Goal: Task Accomplishment & Management: Use online tool/utility

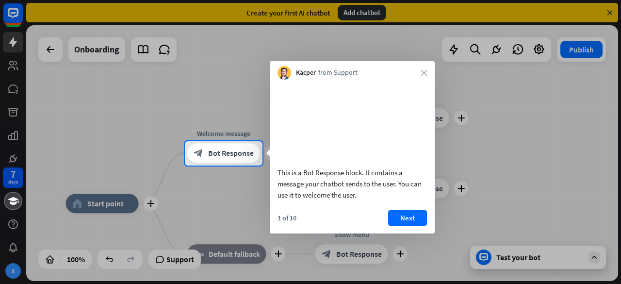
click at [427, 74] on div "Kacper from Support close" at bounding box center [352, 70] width 165 height 18
click at [425, 74] on icon "close" at bounding box center [424, 73] width 6 height 6
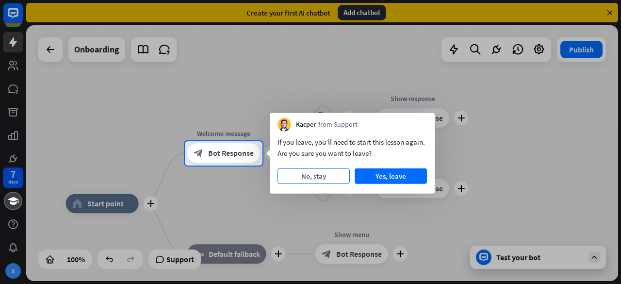
click at [338, 177] on button "No, stay" at bounding box center [314, 176] width 72 height 16
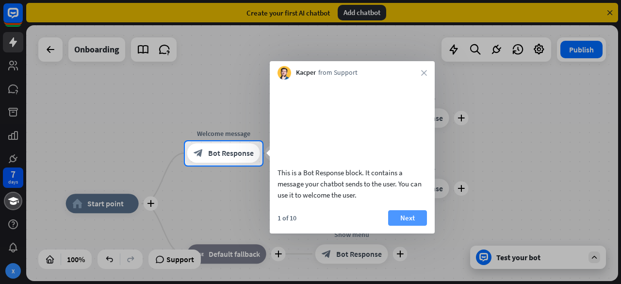
click at [405, 226] on button "Next" at bounding box center [407, 218] width 39 height 16
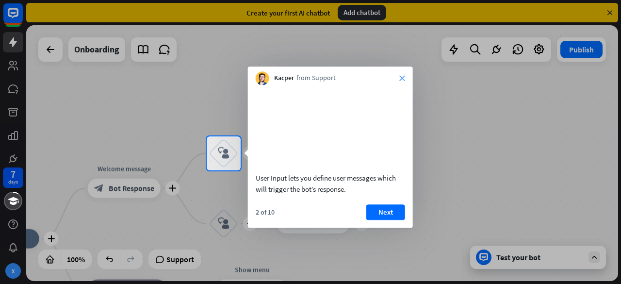
click at [402, 77] on icon "close" at bounding box center [402, 78] width 6 height 6
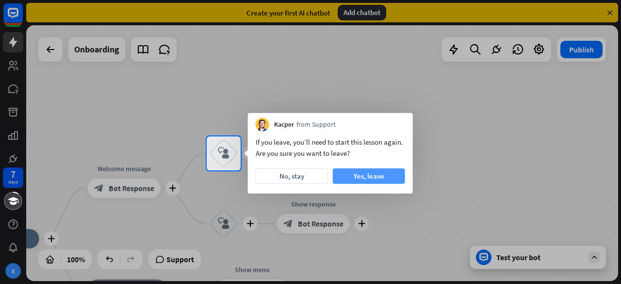
click at [355, 176] on button "Yes, leave" at bounding box center [369, 176] width 72 height 16
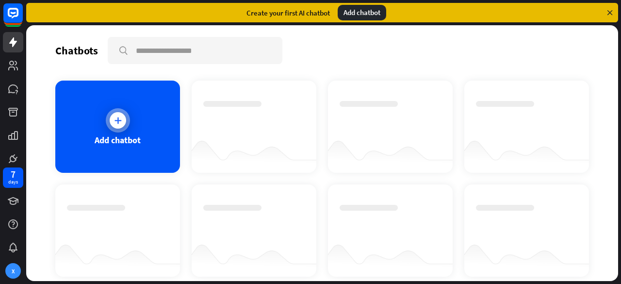
click at [123, 153] on div "Add chatbot" at bounding box center [117, 127] width 125 height 92
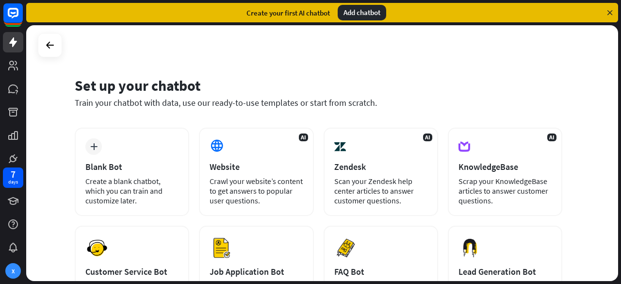
click at [613, 14] on icon at bounding box center [610, 12] width 9 height 9
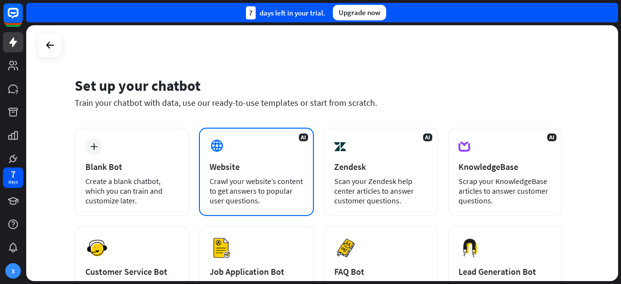
click at [202, 171] on div "AI Website Crawl your website’s content to get answers to popular user question…" at bounding box center [256, 172] width 115 height 88
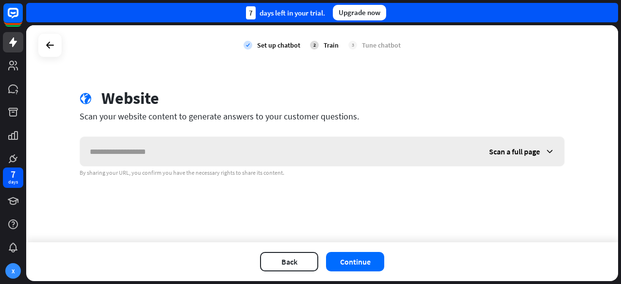
click at [244, 157] on input "text" at bounding box center [279, 151] width 399 height 29
click at [55, 46] on icon at bounding box center [50, 45] width 12 height 12
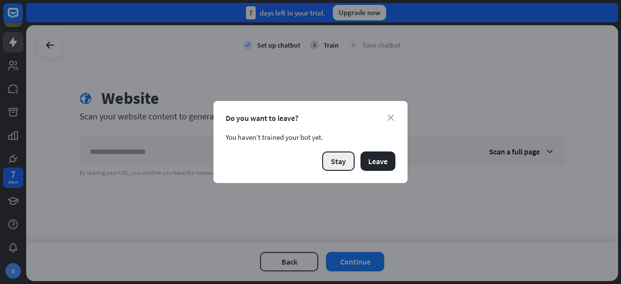
click at [345, 158] on button "Stay" at bounding box center [338, 160] width 33 height 19
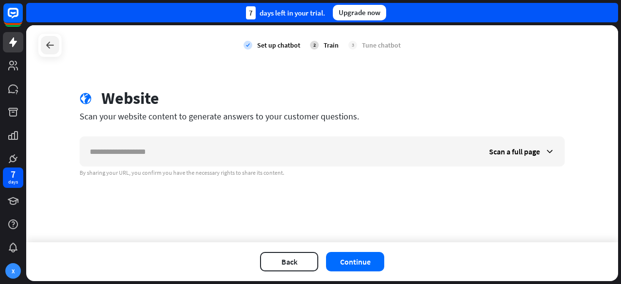
click at [55, 45] on icon at bounding box center [50, 45] width 12 height 12
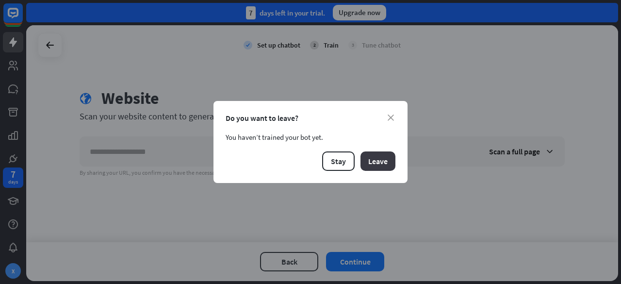
click at [390, 164] on button "Leave" at bounding box center [378, 160] width 35 height 19
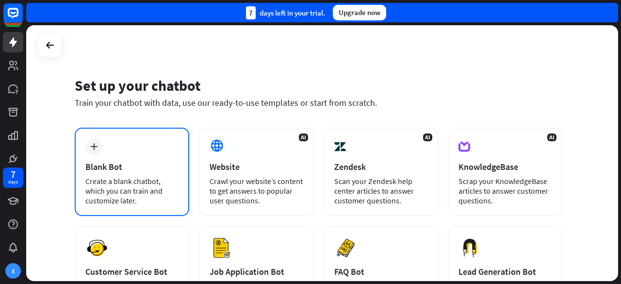
click at [158, 192] on div "Create a blank chatbot, which you can train and customize later." at bounding box center [131, 190] width 93 height 29
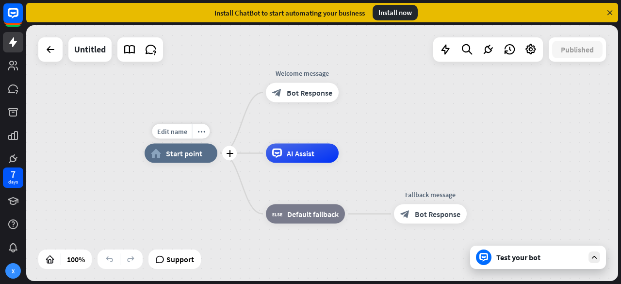
click at [183, 160] on div "home_2 Start point" at bounding box center [181, 153] width 73 height 19
click at [394, 204] on div "Edit name more_horiz plus Fallback message block_bot_response Bot Response" at bounding box center [430, 213] width 73 height 19
click at [232, 159] on div "plus" at bounding box center [229, 153] width 15 height 15
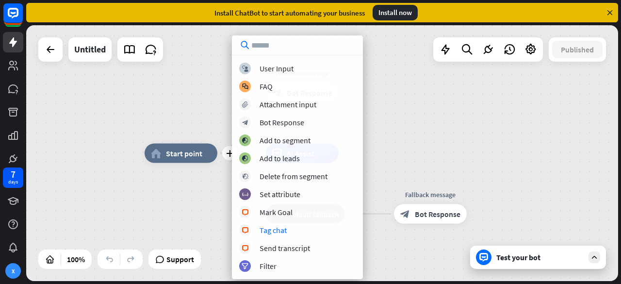
click at [407, 183] on div "plus home_2 Start point Welcome message block_bot_response Bot Response AI Assi…" at bounding box center [441, 281] width 592 height 256
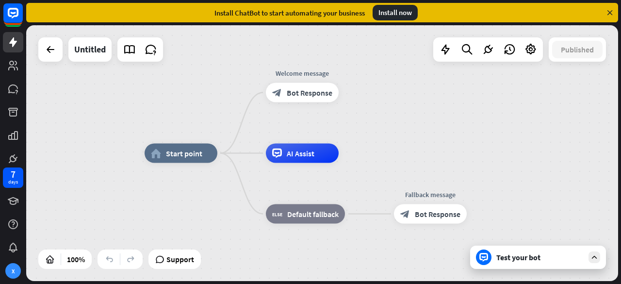
click at [609, 16] on icon at bounding box center [610, 12] width 9 height 9
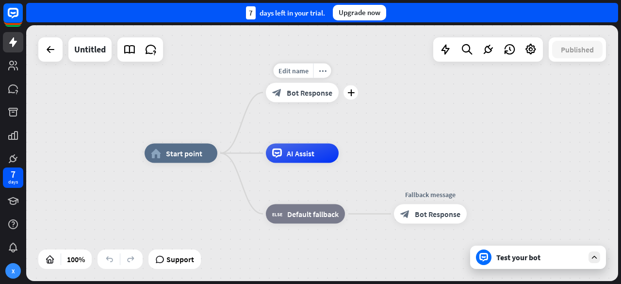
drag, startPoint x: 337, startPoint y: 155, endPoint x: 384, endPoint y: 167, distance: 49.0
click at [384, 167] on div "home_2 Start point Edit name more_horiz plus Welcome message block_bot_response…" at bounding box center [441, 281] width 592 height 256
click at [233, 157] on div "plus" at bounding box center [229, 153] width 15 height 15
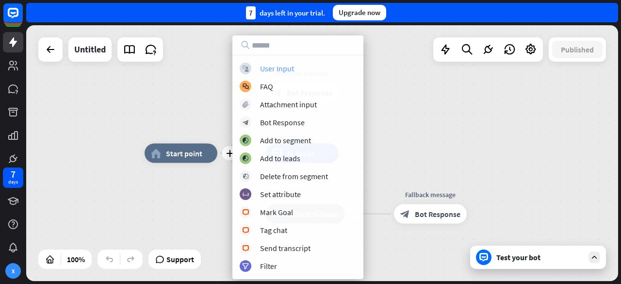
click at [284, 70] on div "User Input" at bounding box center [277, 69] width 34 height 10
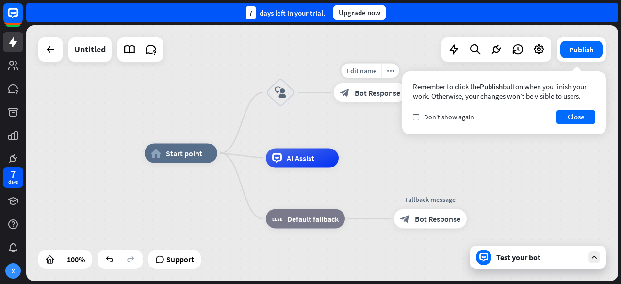
click at [361, 93] on span "Bot Response" at bounding box center [378, 93] width 46 height 10
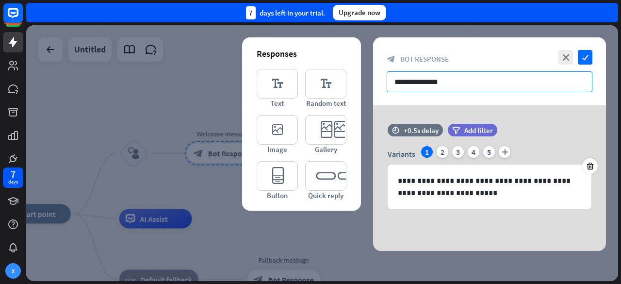
click at [427, 80] on input "**********" at bounding box center [490, 81] width 206 height 21
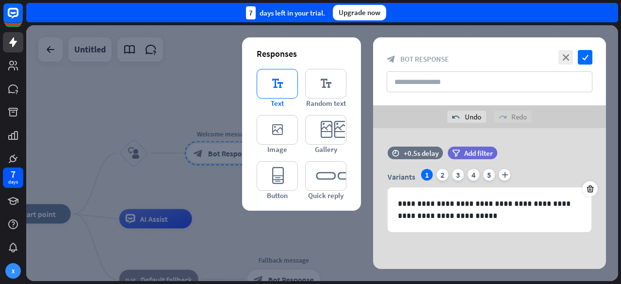
click at [275, 89] on icon "editor_text" at bounding box center [277, 84] width 41 height 30
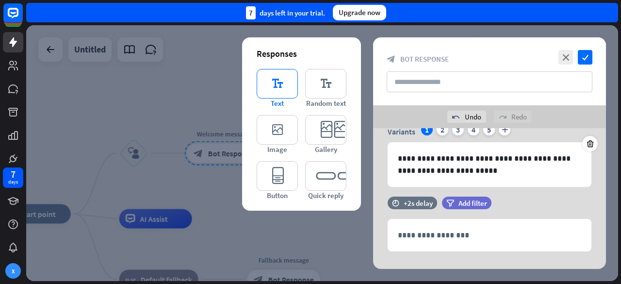
scroll to position [61, 0]
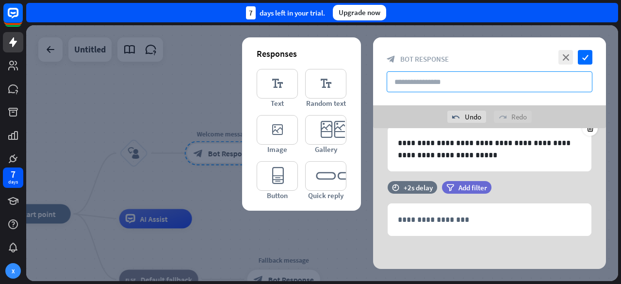
click at [422, 86] on input "text" at bounding box center [490, 81] width 206 height 21
paste input "**********"
type input "**********"
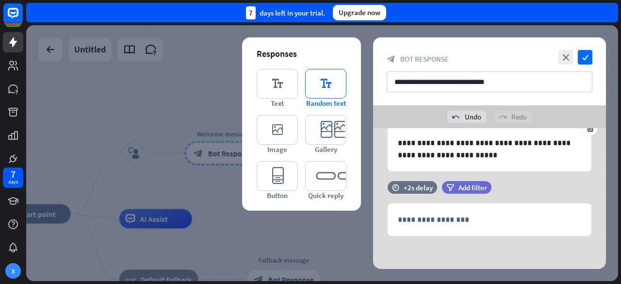
click at [327, 97] on icon "editor_text" at bounding box center [325, 84] width 41 height 30
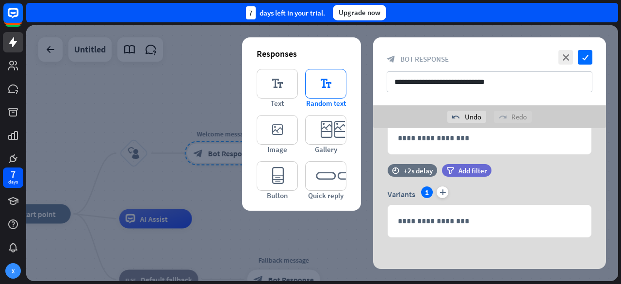
scroll to position [143, 0]
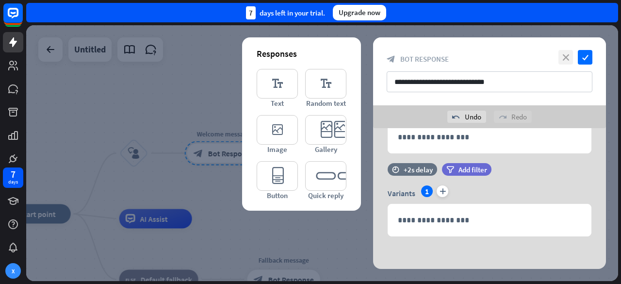
click at [567, 58] on icon "close" at bounding box center [566, 57] width 15 height 15
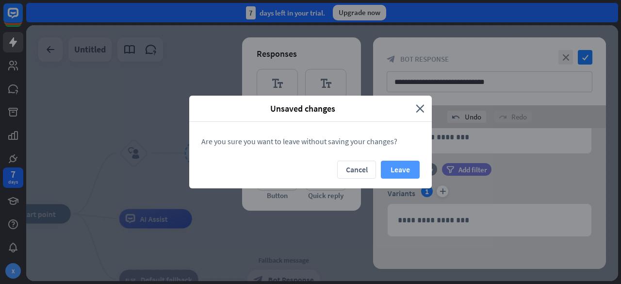
click at [402, 170] on button "Leave" at bounding box center [400, 170] width 39 height 18
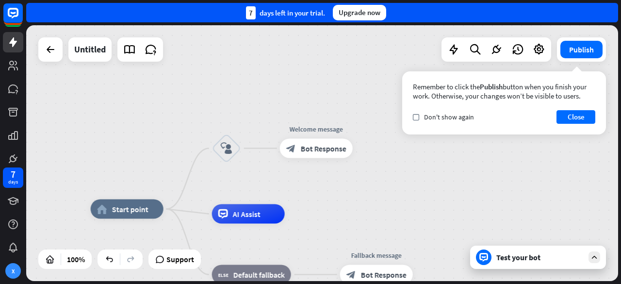
drag, startPoint x: 460, startPoint y: 192, endPoint x: 557, endPoint y: 186, distance: 97.7
click at [557, 186] on div "home_2 Start point block_user_input Welcome message block_bot_response Bot Resp…" at bounding box center [322, 153] width 592 height 256
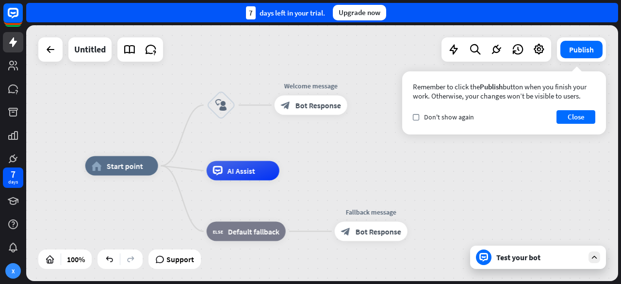
drag, startPoint x: 381, startPoint y: 228, endPoint x: 371, endPoint y: 186, distance: 43.0
click at [585, 119] on button "Close" at bounding box center [576, 117] width 39 height 14
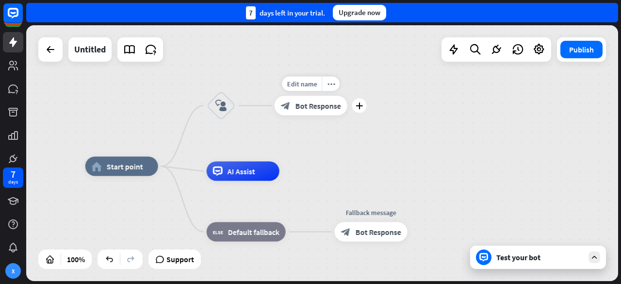
click at [326, 107] on span "Bot Response" at bounding box center [319, 106] width 46 height 10
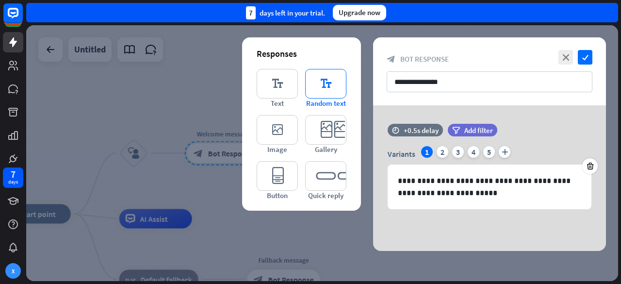
click at [319, 100] on span "Random text" at bounding box center [326, 103] width 40 height 9
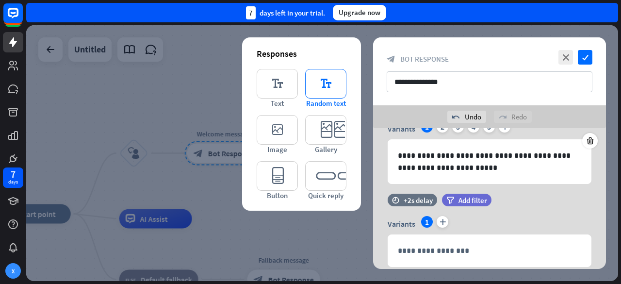
scroll to position [79, 0]
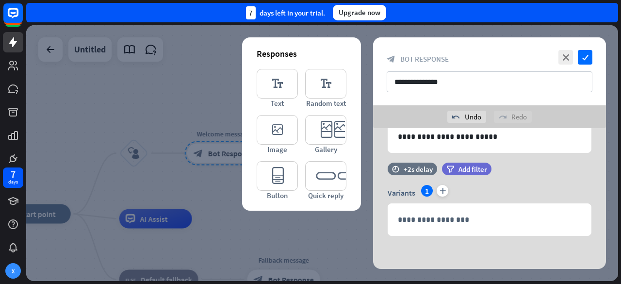
click at [574, 53] on div "close check" at bounding box center [574, 57] width 36 height 15
click at [567, 57] on icon "close" at bounding box center [566, 57] width 15 height 15
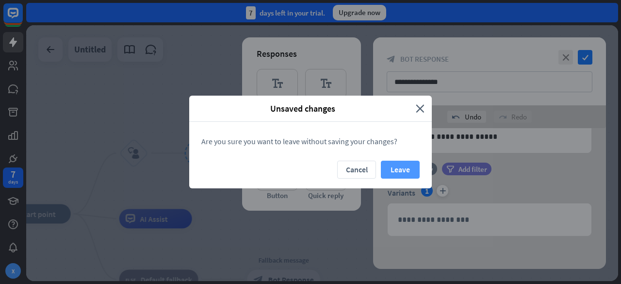
click at [412, 166] on button "Leave" at bounding box center [400, 170] width 39 height 18
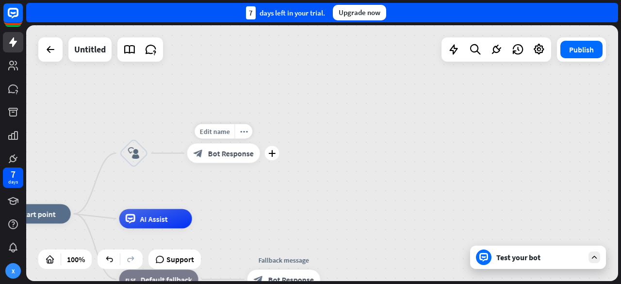
click at [246, 163] on div "block_bot_response Bot Response" at bounding box center [223, 153] width 73 height 19
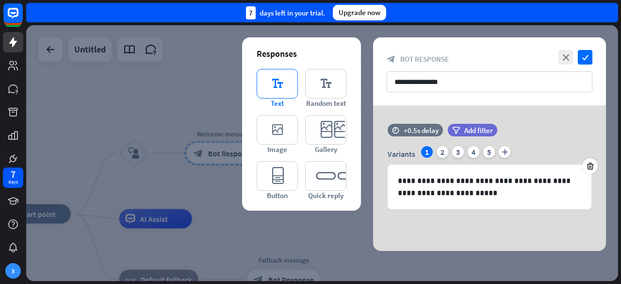
click at [263, 94] on icon "editor_text" at bounding box center [277, 84] width 41 height 30
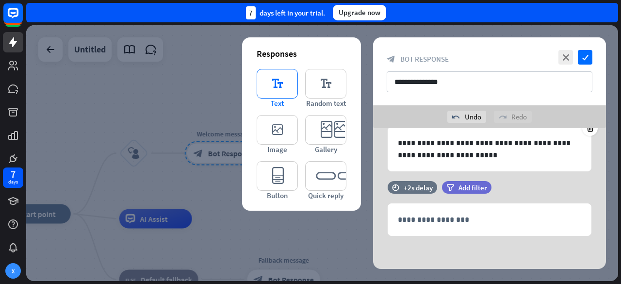
scroll to position [61, 0]
click at [559, 60] on icon "close" at bounding box center [566, 57] width 15 height 15
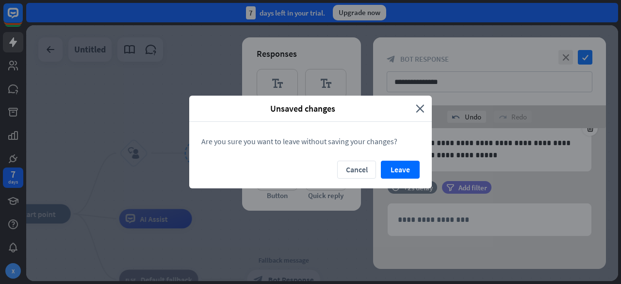
click at [390, 179] on div "Cancel Leave" at bounding box center [310, 175] width 243 height 28
click at [400, 170] on button "Leave" at bounding box center [400, 170] width 39 height 18
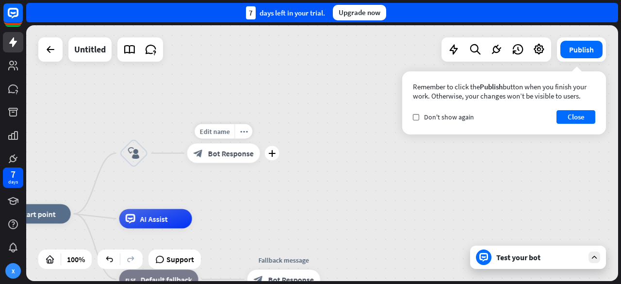
click at [204, 154] on div "block_bot_response Bot Response" at bounding box center [223, 153] width 73 height 19
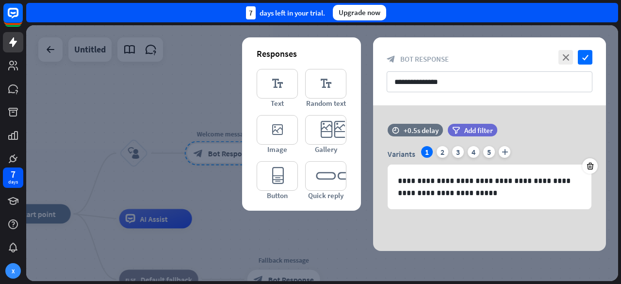
click at [429, 58] on span "Bot Response" at bounding box center [424, 58] width 49 height 9
click at [564, 60] on icon "close" at bounding box center [566, 57] width 15 height 15
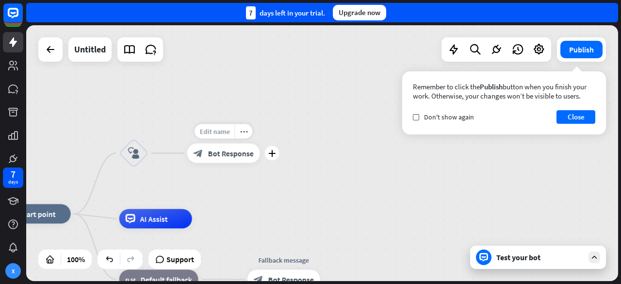
click at [224, 132] on span "Edit name" at bounding box center [214, 131] width 30 height 9
click at [247, 137] on input "**********" at bounding box center [224, 132] width 68 height 14
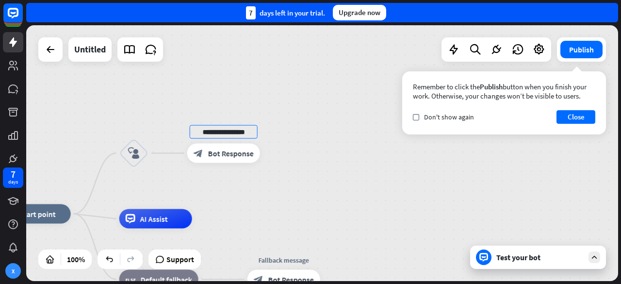
type input "**********"
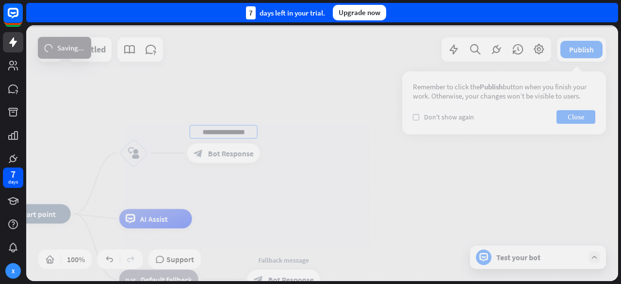
click at [288, 133] on div "**********" at bounding box center [322, 153] width 592 height 256
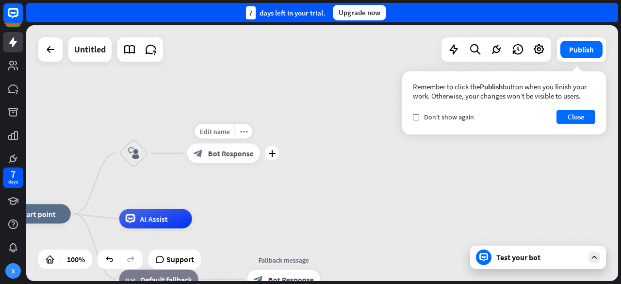
click at [216, 155] on span "Bot Response" at bounding box center [231, 154] width 46 height 10
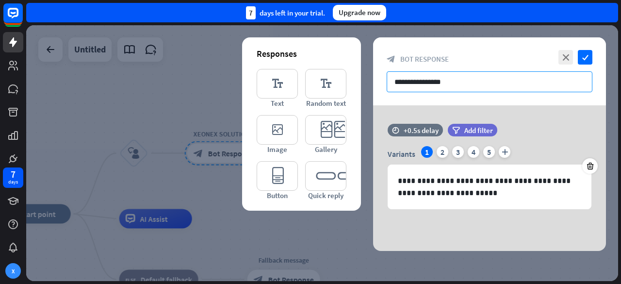
click at [464, 84] on input "**********" at bounding box center [490, 81] width 206 height 21
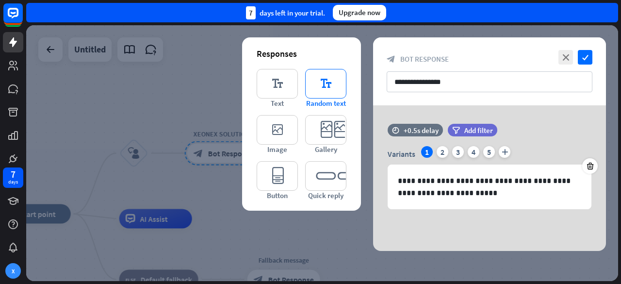
click at [325, 96] on icon "editor_text" at bounding box center [325, 84] width 41 height 30
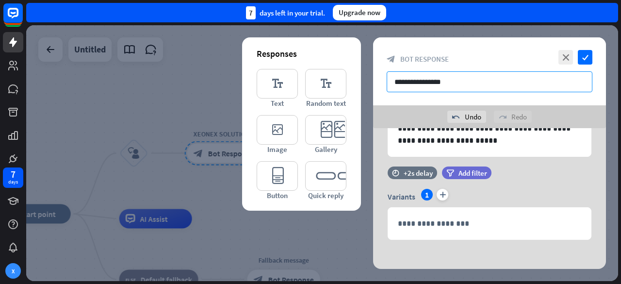
scroll to position [79, 0]
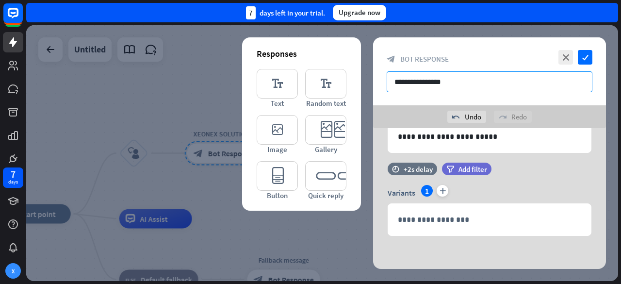
click at [468, 78] on input "**********" at bounding box center [490, 81] width 206 height 21
paste input "**********"
type input "**********"
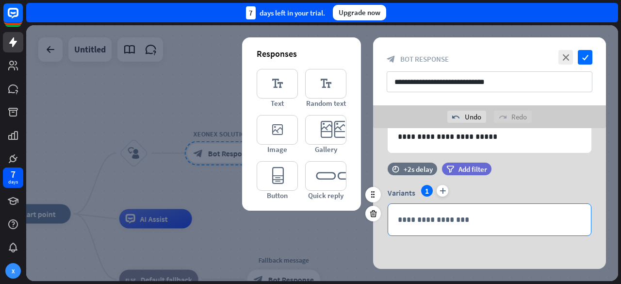
click at [455, 218] on p "**********" at bounding box center [489, 220] width 183 height 12
click at [424, 219] on p "**********" at bounding box center [489, 220] width 183 height 12
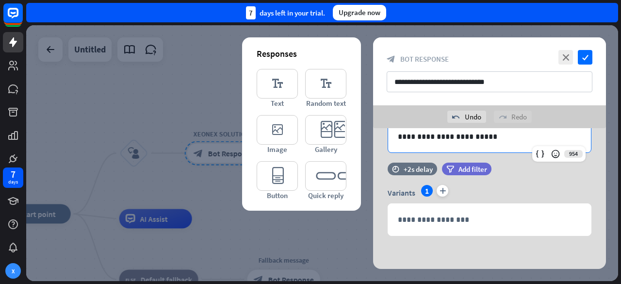
click at [424, 144] on div "**********" at bounding box center [489, 131] width 203 height 44
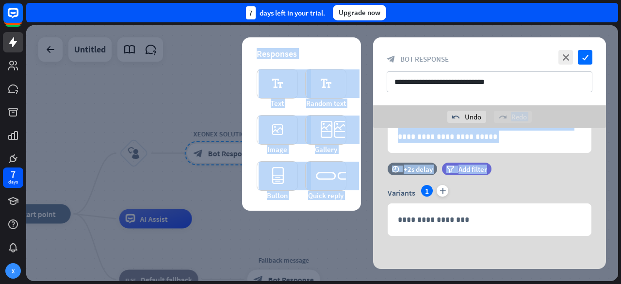
scroll to position [0, 0]
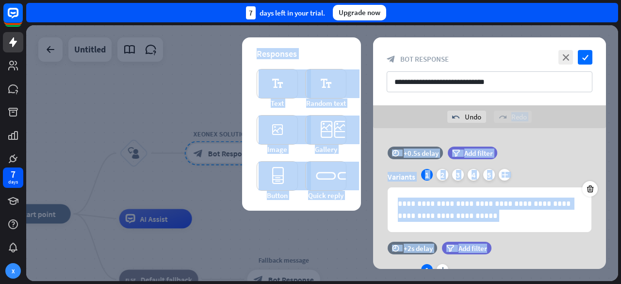
drag, startPoint x: 600, startPoint y: 163, endPoint x: 590, endPoint y: 115, distance: 48.8
click at [590, 115] on div "**********" at bounding box center [489, 153] width 233 height 232
click at [592, 185] on icon at bounding box center [590, 188] width 9 height 9
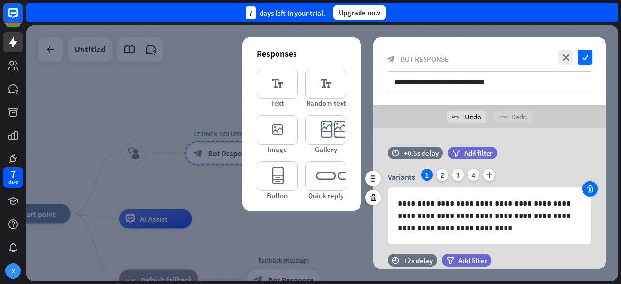
click at [592, 185] on icon at bounding box center [590, 188] width 9 height 9
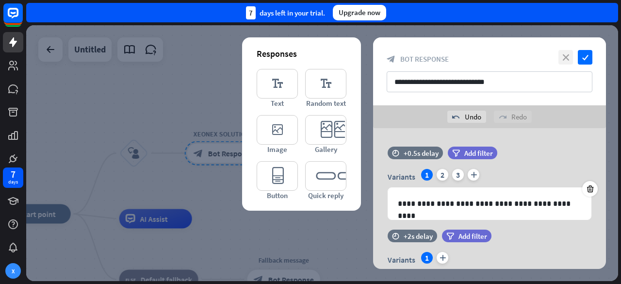
click at [563, 62] on icon "close" at bounding box center [566, 57] width 15 height 15
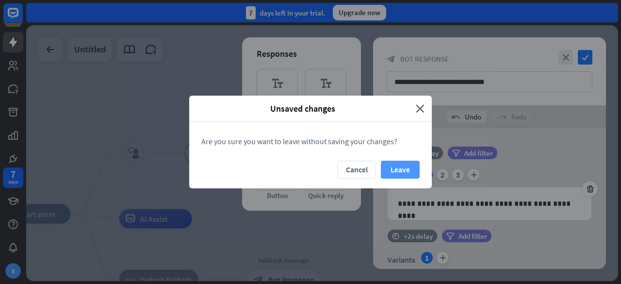
click at [413, 169] on button "Leave" at bounding box center [400, 170] width 39 height 18
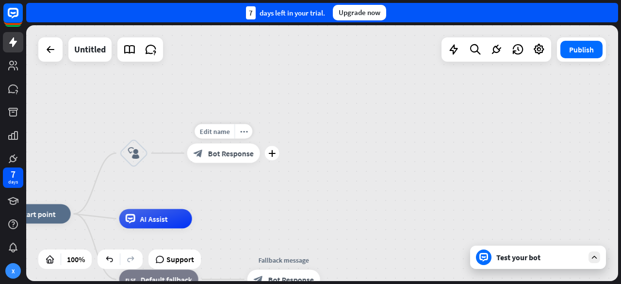
click at [209, 159] on div "block_bot_response Bot Response" at bounding box center [223, 153] width 73 height 19
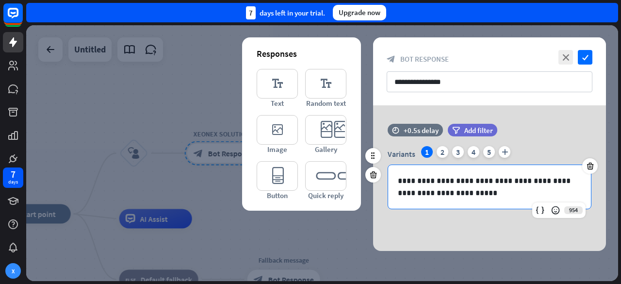
click at [459, 189] on p "**********" at bounding box center [490, 187] width 184 height 24
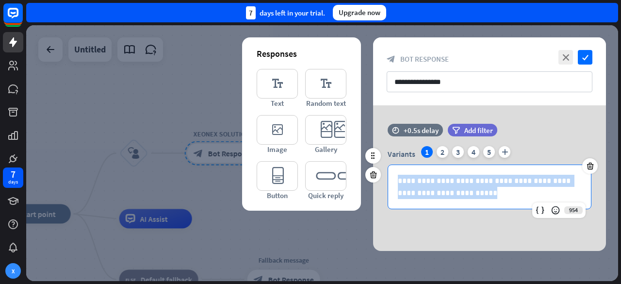
click at [459, 189] on p "**********" at bounding box center [490, 187] width 184 height 24
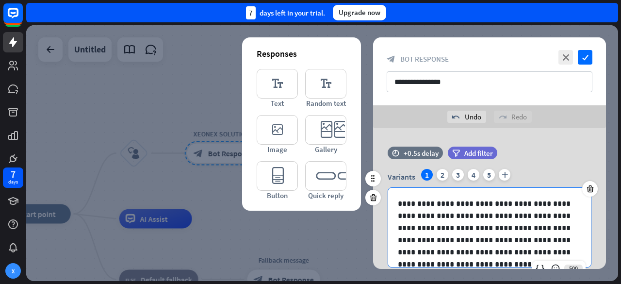
click at [511, 203] on p "**********" at bounding box center [486, 234] width 176 height 73
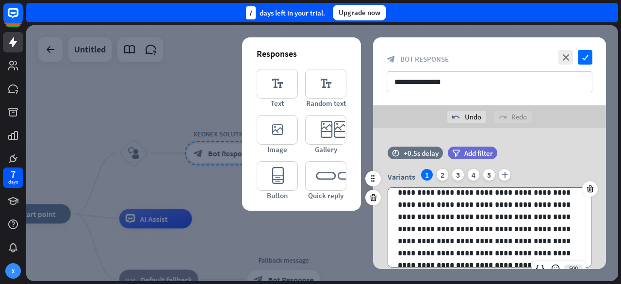
scroll to position [13, 0]
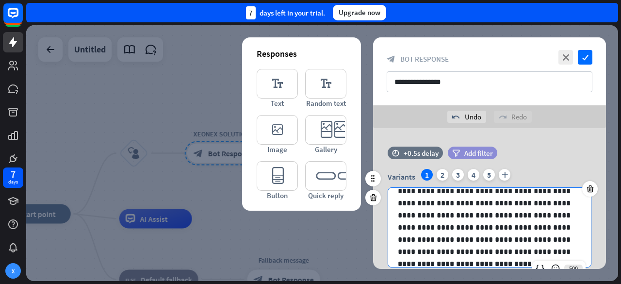
click at [466, 154] on span "Add filter" at bounding box center [479, 153] width 29 height 9
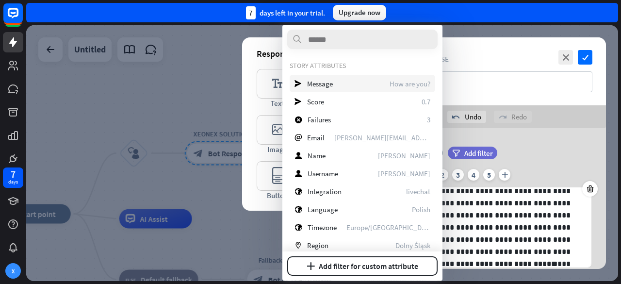
click at [340, 83] on div "send Message How are you?" at bounding box center [363, 83] width 146 height 17
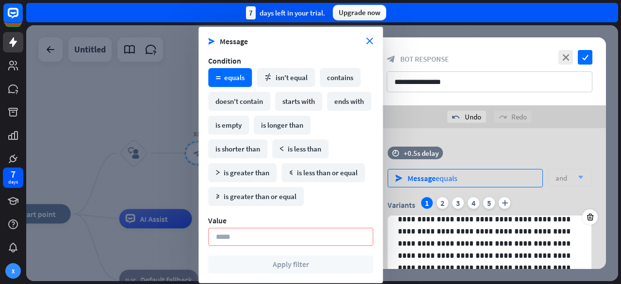
click at [459, 174] on div "send Message equals" at bounding box center [465, 178] width 155 height 18
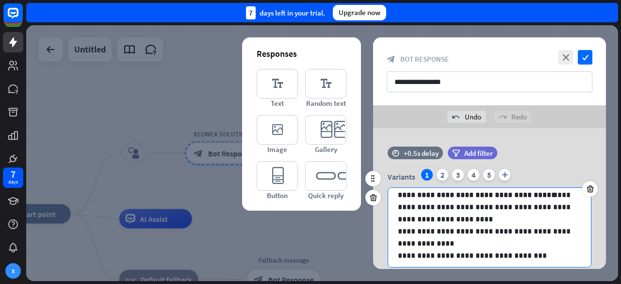
scroll to position [85, 0]
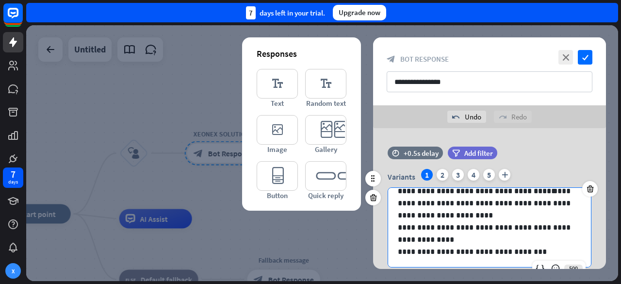
click at [414, 226] on p "**********" at bounding box center [486, 233] width 176 height 24
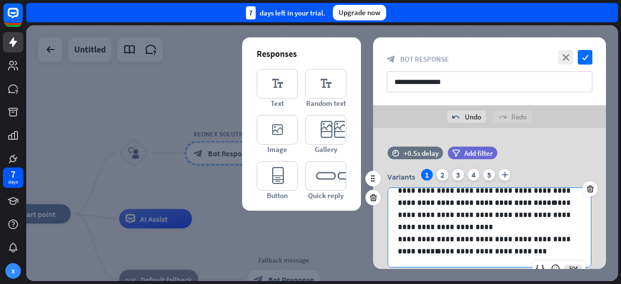
scroll to position [73, 0]
click at [431, 253] on p "**********" at bounding box center [486, 252] width 176 height 12
click at [407, 251] on p "**********" at bounding box center [486, 252] width 176 height 12
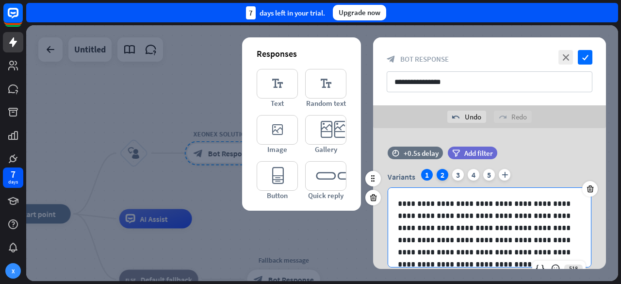
click at [442, 176] on div "2" at bounding box center [443, 175] width 12 height 12
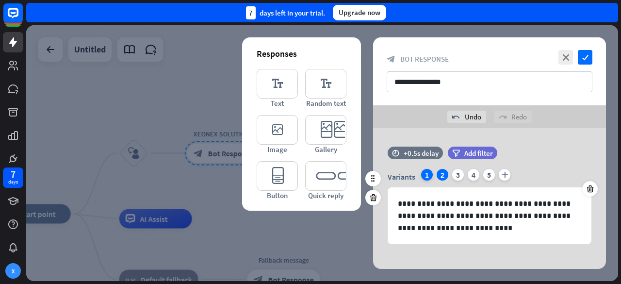
click at [431, 177] on div "1" at bounding box center [427, 175] width 12 height 12
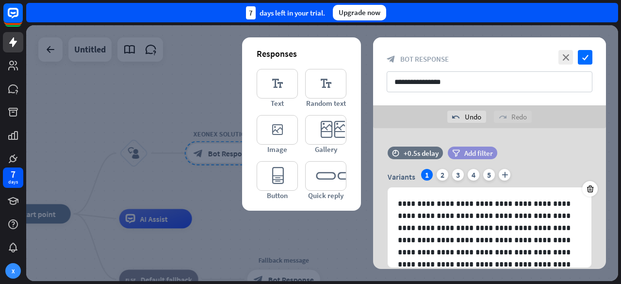
click at [473, 153] on span "Add filter" at bounding box center [479, 153] width 29 height 9
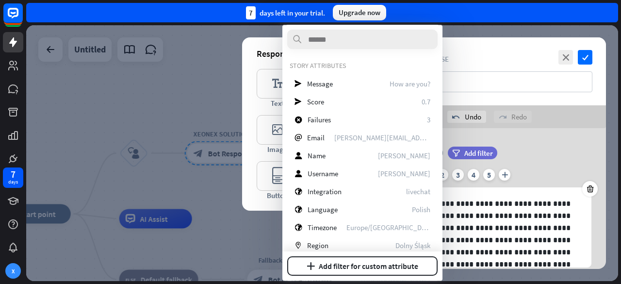
click at [605, 160] on div "time +0.5s delay filter Add filter" at bounding box center [489, 158] width 233 height 22
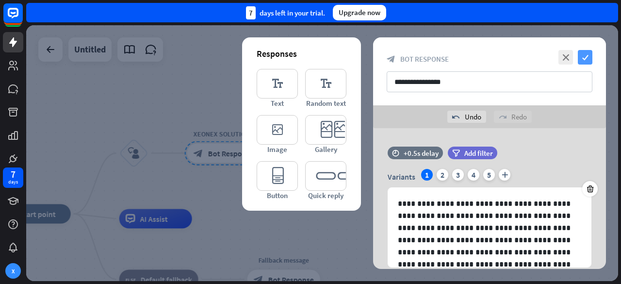
click at [584, 63] on icon "check" at bounding box center [585, 57] width 15 height 15
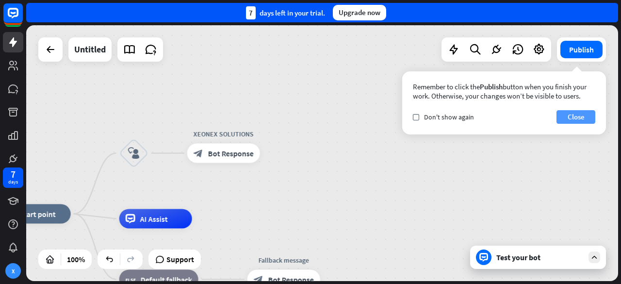
click at [576, 116] on button "Close" at bounding box center [576, 117] width 39 height 14
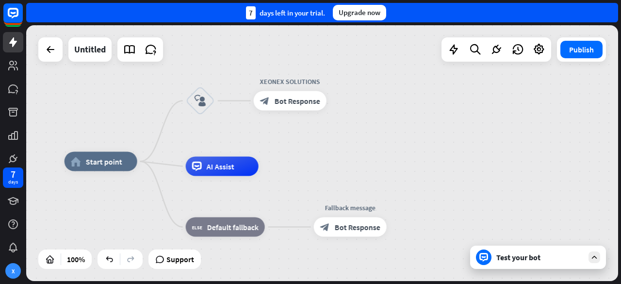
drag, startPoint x: 340, startPoint y: 187, endPoint x: 407, endPoint y: 134, distance: 84.7
click at [407, 134] on div "home_2 Start point block_user_input XEONEX SOLUTIONS block_bot_response Bot Res…" at bounding box center [322, 153] width 592 height 256
click at [232, 171] on div "AI Assist" at bounding box center [222, 166] width 73 height 19
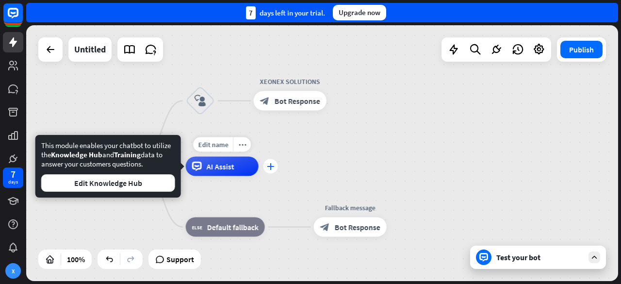
click at [270, 170] on div "plus" at bounding box center [271, 166] width 15 height 15
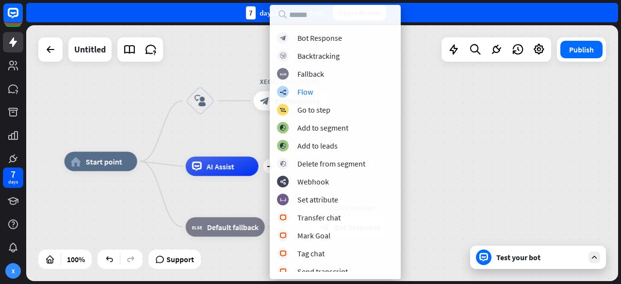
click at [358, 98] on div "block_bot_response Bot Response block_backtracking Backtracking block_fallback …" at bounding box center [335, 152] width 131 height 240
click at [422, 135] on div "home_2 Start point block_user_input XEONEX SOLUTIONS block_bot_response Bot Res…" at bounding box center [322, 153] width 592 height 256
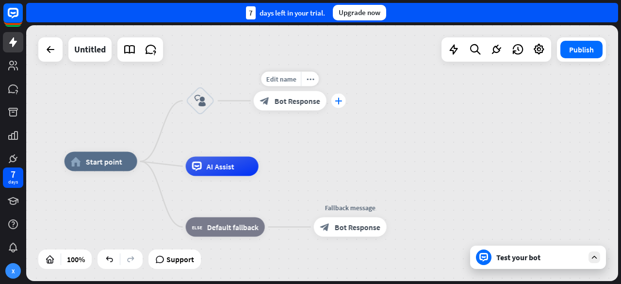
click at [336, 102] on icon "plus" at bounding box center [338, 101] width 7 height 7
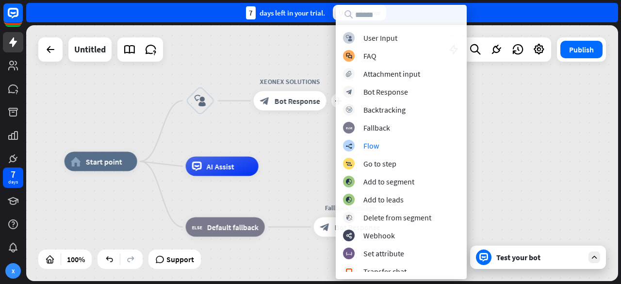
click at [398, 151] on div "block_user_input User Input block_faq FAQ block_attachment Attachment input blo…" at bounding box center [401, 152] width 131 height 240
click at [371, 144] on div "Flow" at bounding box center [372, 146] width 16 height 10
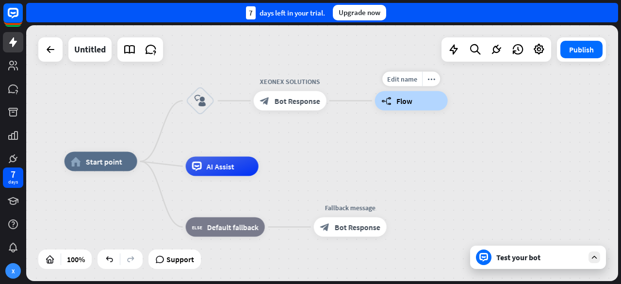
click at [418, 103] on div "builder_tree Flow" at bounding box center [411, 100] width 73 height 19
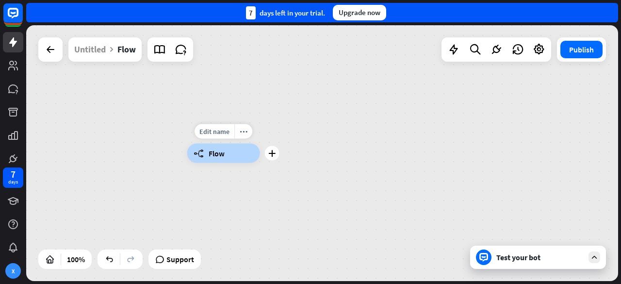
click at [241, 150] on div "builder_tree Flow" at bounding box center [223, 153] width 73 height 19
click at [273, 157] on div "plus" at bounding box center [272, 153] width 15 height 15
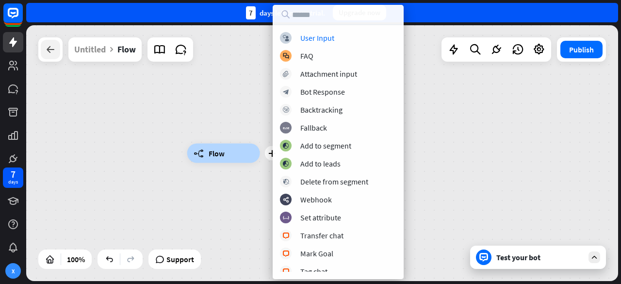
click at [48, 52] on icon at bounding box center [51, 50] width 12 height 12
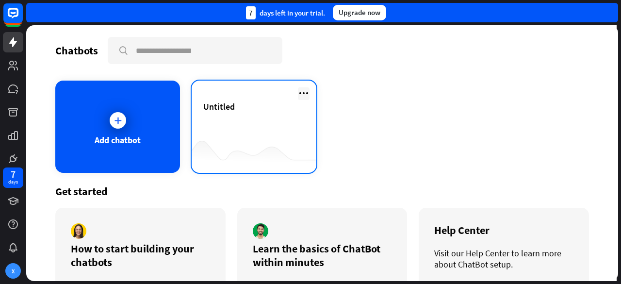
click at [304, 91] on icon at bounding box center [304, 93] width 12 height 12
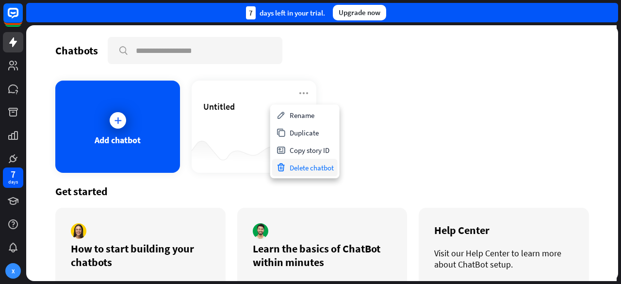
click at [305, 167] on div "Delete chatbot" at bounding box center [305, 167] width 66 height 17
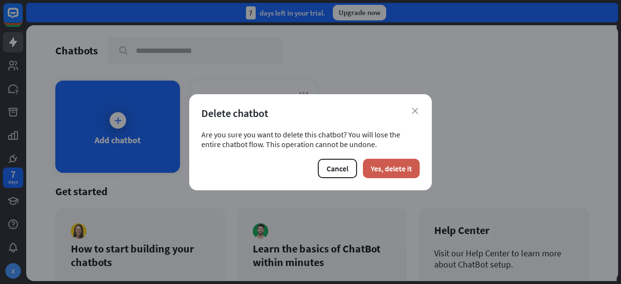
click at [373, 168] on button "Yes, delete it" at bounding box center [391, 168] width 57 height 19
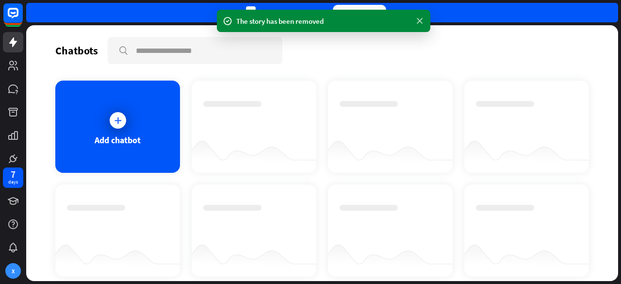
click at [423, 18] on icon at bounding box center [420, 21] width 10 height 10
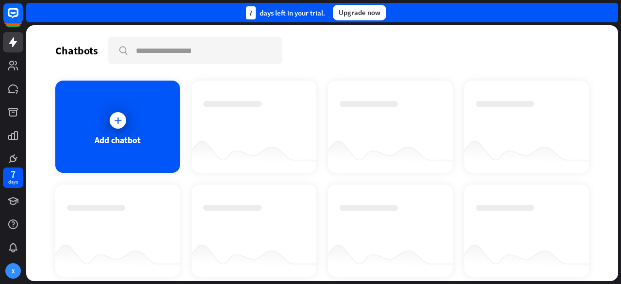
drag, startPoint x: 619, startPoint y: 94, endPoint x: 618, endPoint y: 143, distance: 48.6
click at [618, 143] on div "Chatbots search Add chatbot Get started How to start building your chatbots Wat…" at bounding box center [323, 154] width 595 height 259
click at [133, 112] on div "Add chatbot" at bounding box center [117, 127] width 125 height 92
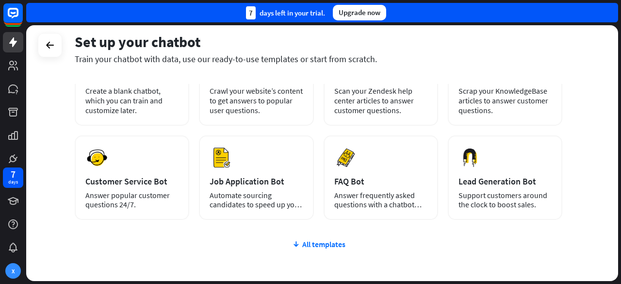
scroll to position [90, 0]
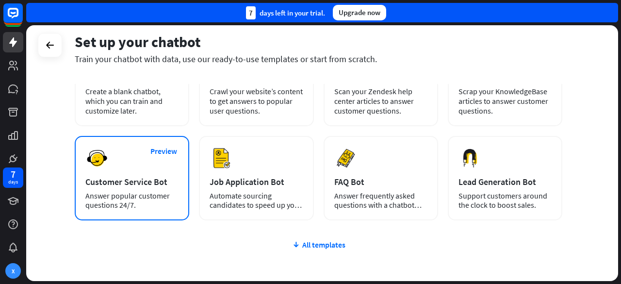
click at [148, 187] on div "Preview Customer Service Bot Answer popular customer questions 24/7." at bounding box center [132, 178] width 115 height 84
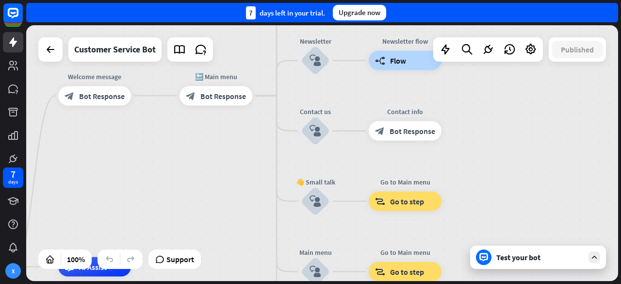
drag, startPoint x: 382, startPoint y: 184, endPoint x: 175, endPoint y: 298, distance: 236.8
click at [175, 283] on html "7 days X close Product Help First steps Get started with ChatBot Help Center Fo…" at bounding box center [310, 142] width 621 height 284
drag, startPoint x: 378, startPoint y: 181, endPoint x: 489, endPoint y: 173, distance: 110.9
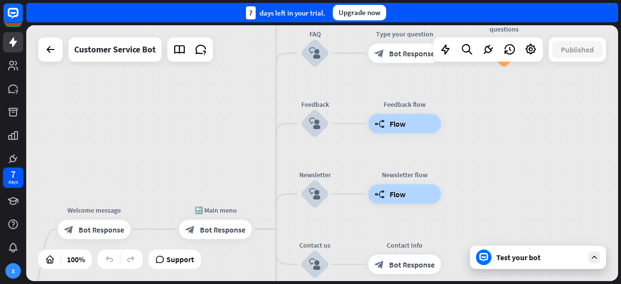
drag, startPoint x: 489, startPoint y: 173, endPoint x: 488, endPoint y: 307, distance: 133.5
click at [488, 283] on html "7 days X close Product Help First steps Get started with ChatBot Help Center Fo…" at bounding box center [310, 142] width 621 height 284
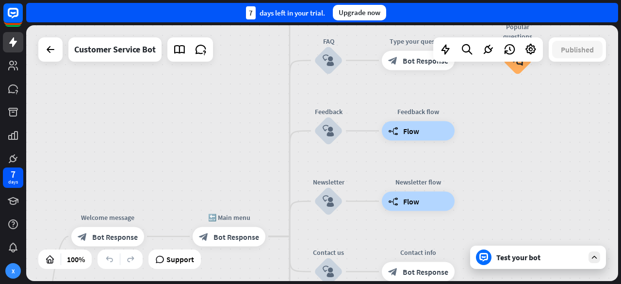
drag, startPoint x: 552, startPoint y: 105, endPoint x: 566, endPoint y: 113, distance: 15.4
click at [566, 113] on div "home_2 Start point Welcome message block_bot_response Bot Response 🔙 Main menu …" at bounding box center [322, 153] width 592 height 256
click at [332, 139] on div "block_user_input" at bounding box center [328, 130] width 29 height 29
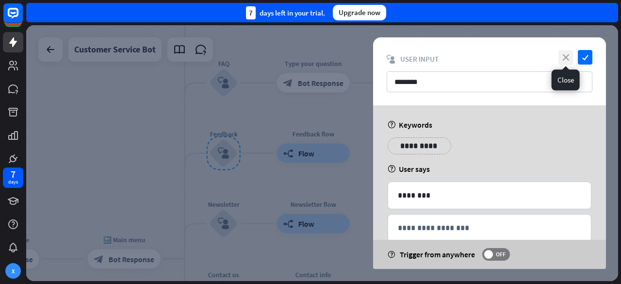
click at [565, 53] on icon "close" at bounding box center [566, 57] width 15 height 15
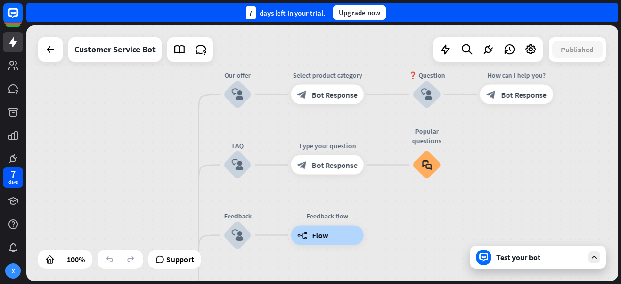
drag, startPoint x: 415, startPoint y: 147, endPoint x: 429, endPoint y: 229, distance: 83.2
click at [429, 229] on div "home_2 Start point Welcome message block_bot_response Bot Response 🔙 Main menu …" at bounding box center [322, 153] width 592 height 256
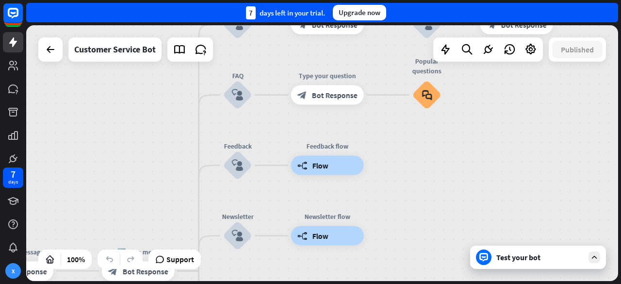
drag, startPoint x: 607, startPoint y: 139, endPoint x: 607, endPoint y: 69, distance: 69.9
click at [607, 69] on div "home_2 Start point Welcome message block_bot_response Bot Response 🔙 Main menu …" at bounding box center [322, 153] width 592 height 256
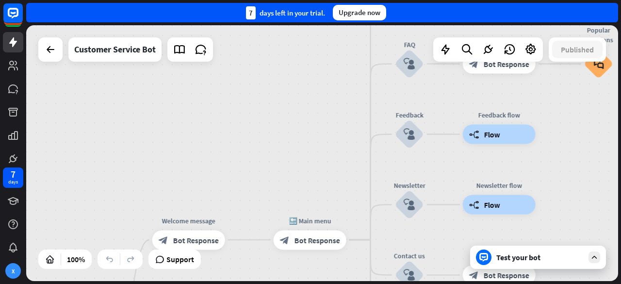
drag, startPoint x: 449, startPoint y: 143, endPoint x: 621, endPoint y: 112, distance: 175.1
click at [621, 112] on div "home_2 Start point Welcome message block_bot_response Bot Response 🔙 Main menu …" at bounding box center [323, 154] width 595 height 259
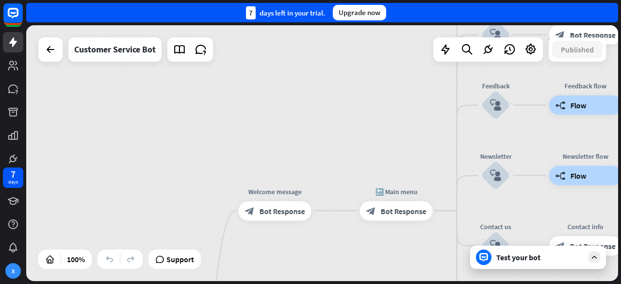
drag, startPoint x: 389, startPoint y: 170, endPoint x: 490, endPoint y: -8, distance: 204.8
click at [490, 0] on html "7 days X close Product Help First steps Get started with ChatBot Help Center Fo…" at bounding box center [310, 142] width 621 height 284
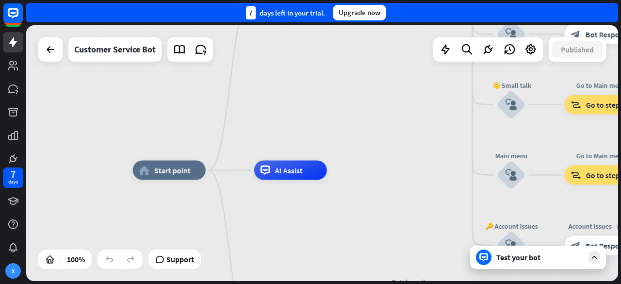
drag, startPoint x: 336, startPoint y: 133, endPoint x: 337, endPoint y: 70, distance: 62.6
click at [337, 70] on div "home_2 Start point Welcome message block_bot_response Bot Response 🔙 Main menu …" at bounding box center [322, 153] width 592 height 256
click at [169, 173] on span "Start point" at bounding box center [172, 171] width 36 height 10
click at [275, 180] on div "Edit name more_horiz plus AI Assist" at bounding box center [290, 170] width 73 height 19
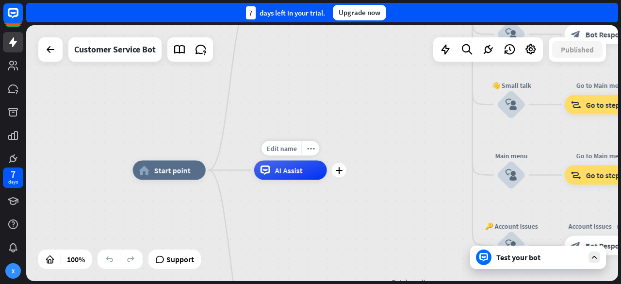
click at [327, 177] on div "Edit name more_horiz plus AI Assist" at bounding box center [290, 170] width 73 height 19
click at [10, 68] on icon at bounding box center [13, 66] width 10 height 10
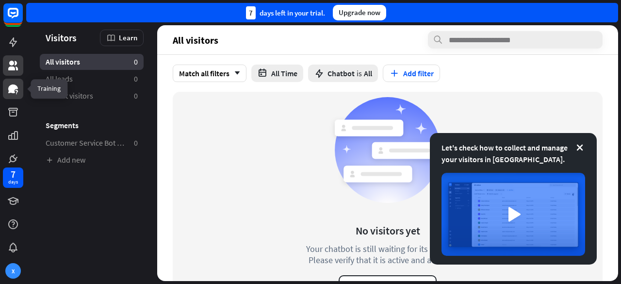
click at [11, 84] on icon at bounding box center [13, 89] width 12 height 12
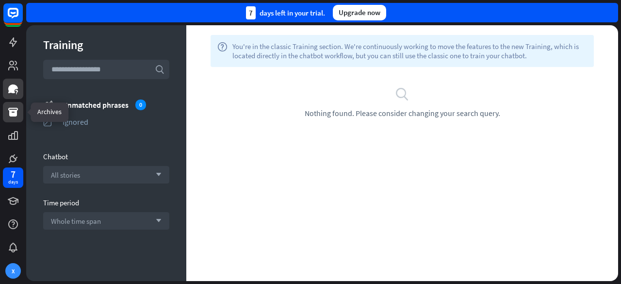
click at [13, 104] on link at bounding box center [13, 112] width 20 height 20
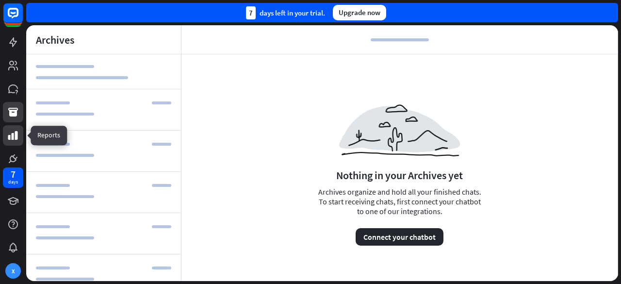
click at [15, 133] on icon at bounding box center [13, 135] width 10 height 9
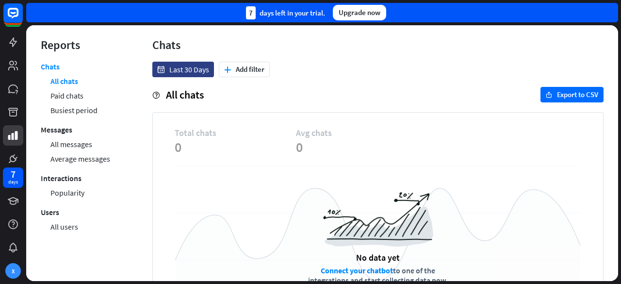
click at [10, 76] on div at bounding box center [13, 82] width 26 height 165
click at [10, 64] on icon at bounding box center [13, 66] width 10 height 10
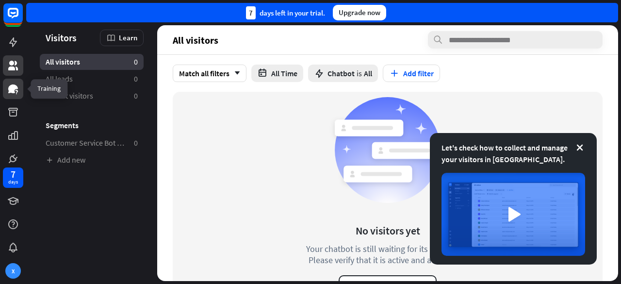
click at [15, 88] on icon at bounding box center [13, 88] width 10 height 9
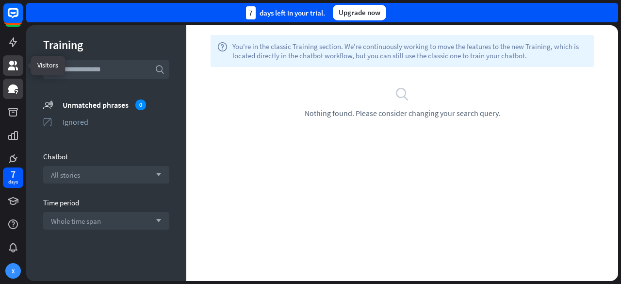
click at [16, 62] on icon at bounding box center [13, 66] width 10 height 10
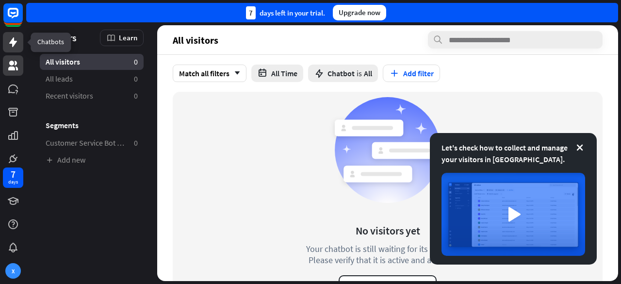
click at [9, 34] on link at bounding box center [13, 42] width 20 height 20
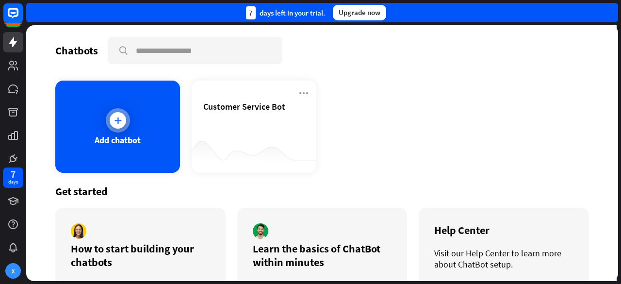
click at [123, 156] on div "Add chatbot" at bounding box center [117, 127] width 125 height 92
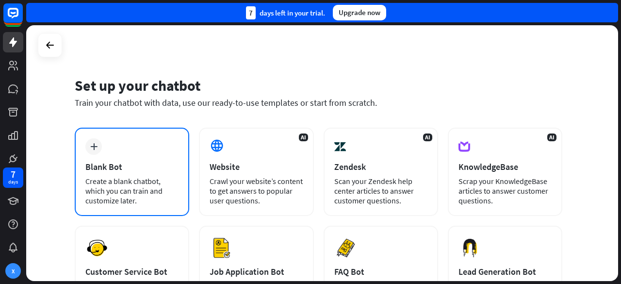
click at [118, 163] on div "Blank Bot" at bounding box center [131, 166] width 93 height 11
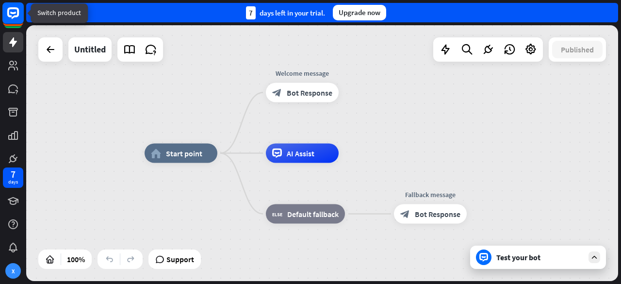
click at [15, 13] on icon at bounding box center [13, 13] width 6 height 2
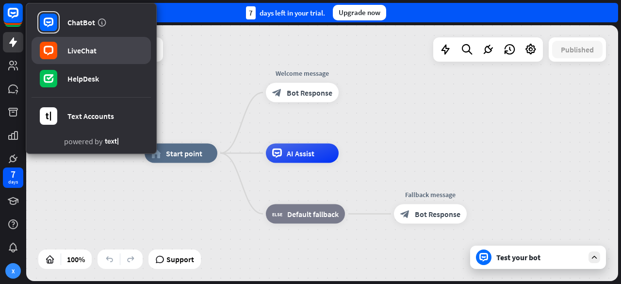
click at [118, 48] on link "LiveChat" at bounding box center [91, 50] width 119 height 27
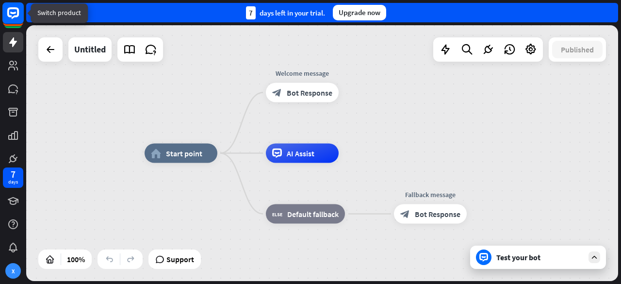
click at [17, 19] on rect at bounding box center [12, 12] width 21 height 21
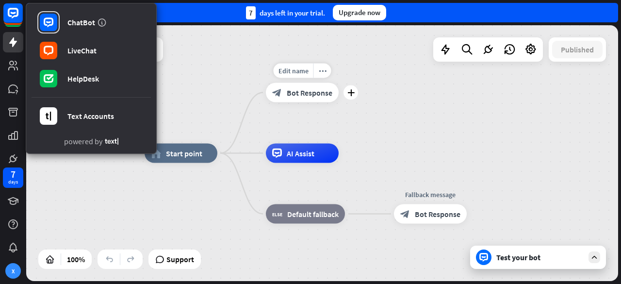
click at [324, 94] on span "Bot Response" at bounding box center [310, 93] width 46 height 10
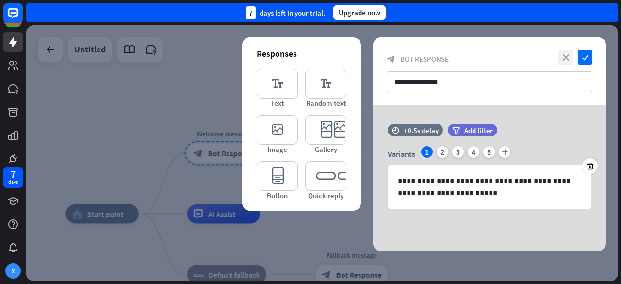
click at [569, 61] on icon "close" at bounding box center [566, 57] width 15 height 15
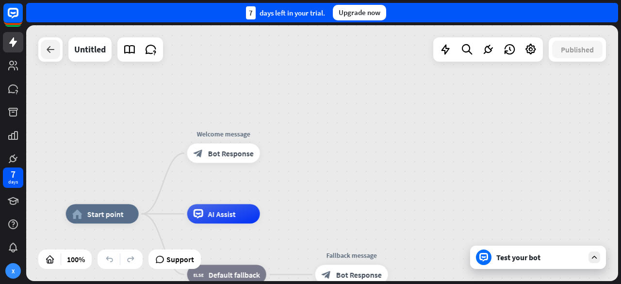
click at [50, 57] on div at bounding box center [50, 49] width 19 height 19
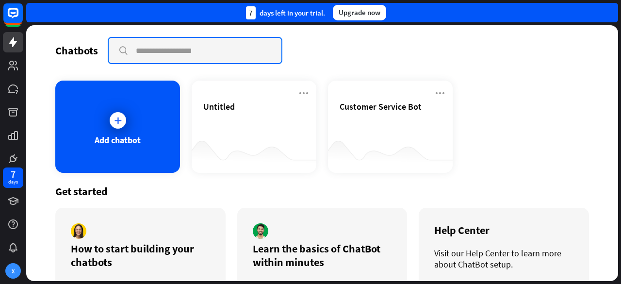
click at [202, 49] on input "text" at bounding box center [195, 50] width 173 height 25
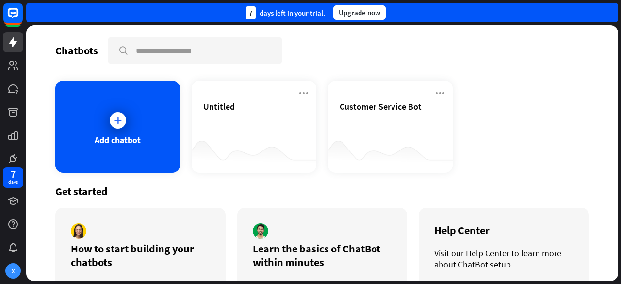
drag, startPoint x: 620, startPoint y: 71, endPoint x: 621, endPoint y: 307, distance: 235.4
click at [621, 283] on html "7 days X close Product Help First steps Get started with ChatBot Help Center Fo…" at bounding box center [310, 142] width 621 height 284
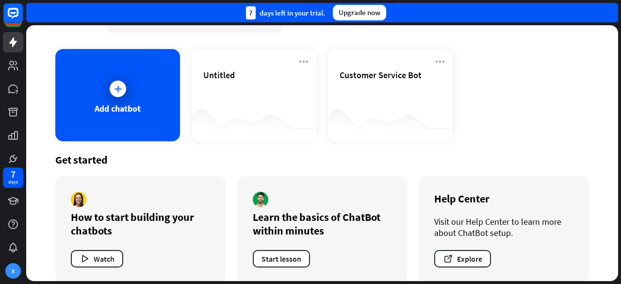
scroll to position [45, 0]
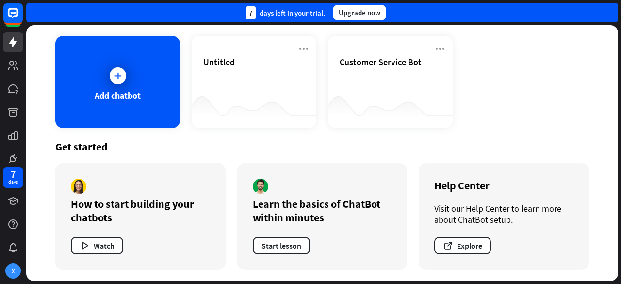
click at [500, 222] on div "Visit our Help Center to learn more about ChatBot setup." at bounding box center [503, 214] width 139 height 22
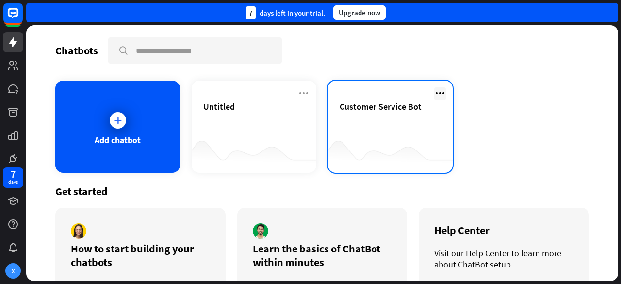
click at [434, 93] on icon at bounding box center [440, 93] width 12 height 12
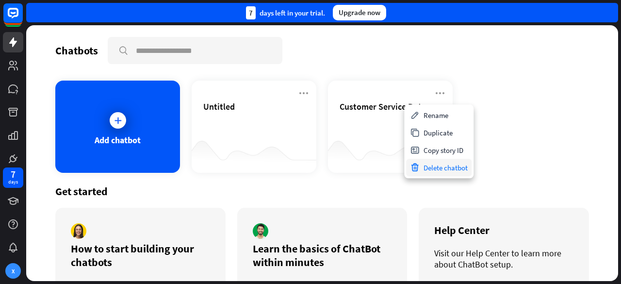
click at [449, 166] on div "Delete chatbot" at bounding box center [439, 167] width 66 height 17
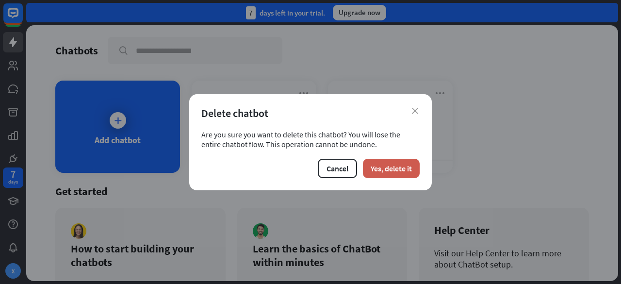
click at [400, 166] on button "Yes, delete it" at bounding box center [391, 168] width 57 height 19
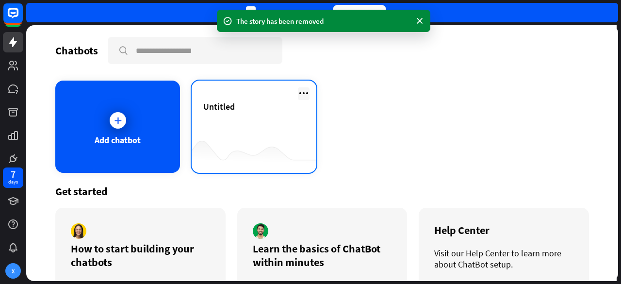
click at [301, 92] on icon at bounding box center [304, 93] width 12 height 12
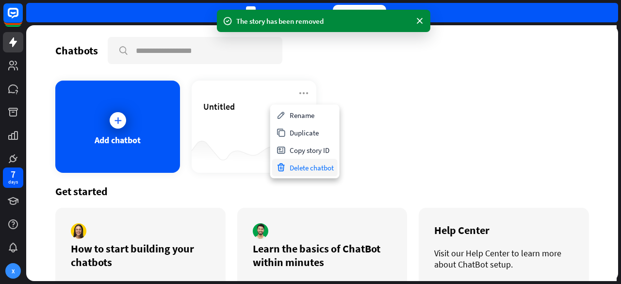
click at [317, 167] on div "Delete chatbot" at bounding box center [305, 167] width 66 height 17
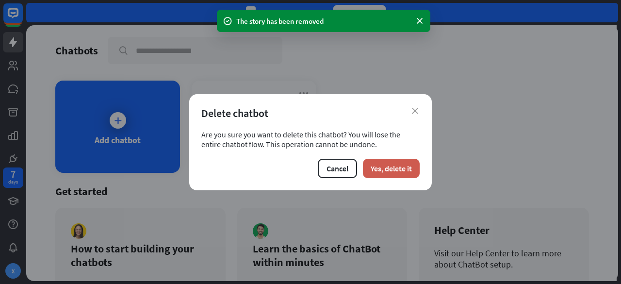
click at [397, 166] on button "Yes, delete it" at bounding box center [391, 168] width 57 height 19
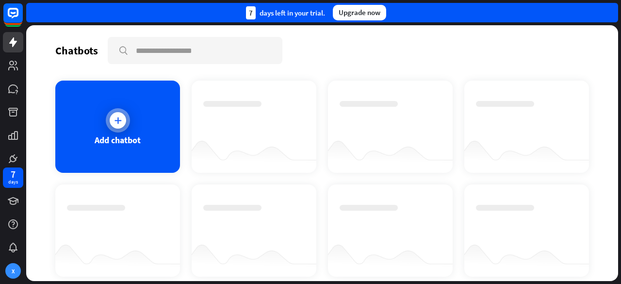
click at [126, 149] on div "Add chatbot" at bounding box center [117, 127] width 125 height 92
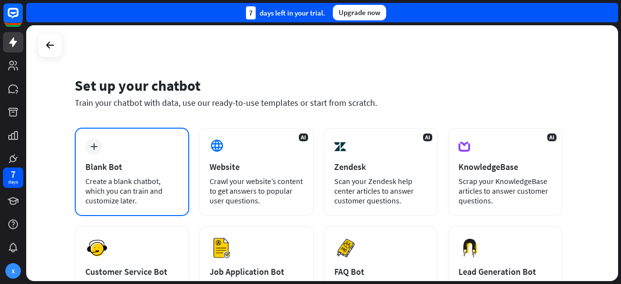
click at [158, 179] on div "Create a blank chatbot, which you can train and customize later." at bounding box center [131, 190] width 93 height 29
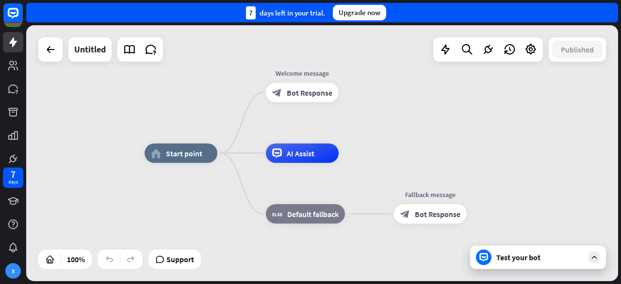
click at [556, 266] on div "Test your bot" at bounding box center [538, 257] width 136 height 23
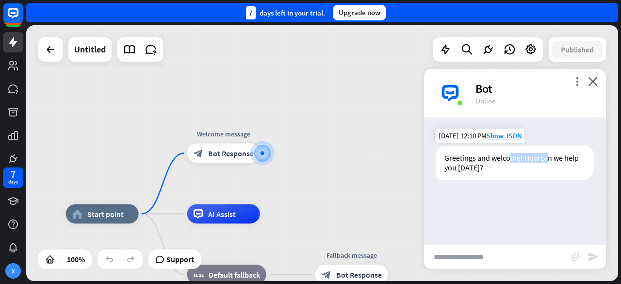
drag, startPoint x: 509, startPoint y: 161, endPoint x: 549, endPoint y: 159, distance: 40.8
click at [549, 159] on div "Greetings and welcome! How can we help you [DATE]?" at bounding box center [515, 163] width 158 height 34
drag, startPoint x: 456, startPoint y: 182, endPoint x: 498, endPoint y: 180, distance: 41.8
click at [498, 180] on div "Greetings and welcome! How can we help you [DATE]? [DATE] 12:10 PM Show JSON" at bounding box center [515, 165] width 182 height 39
click at [468, 168] on div "Greetings and welcome! How can we help you [DATE]?" at bounding box center [515, 163] width 158 height 34
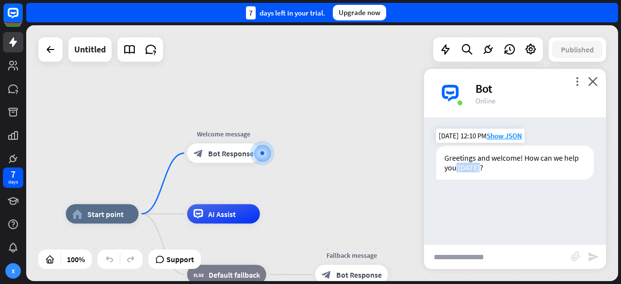
click at [468, 168] on div "Greetings and welcome! How can we help you [DATE]?" at bounding box center [515, 163] width 158 height 34
click at [530, 55] on icon at bounding box center [531, 49] width 13 height 13
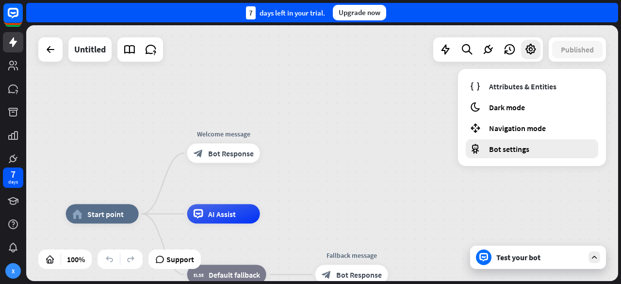
click at [511, 148] on span "Bot settings" at bounding box center [509, 149] width 40 height 10
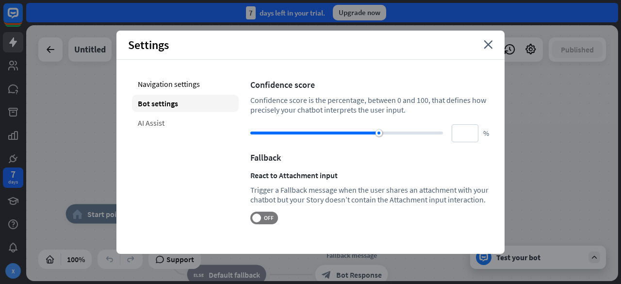
click at [167, 120] on div "AI Assist" at bounding box center [185, 122] width 107 height 17
type input "**"
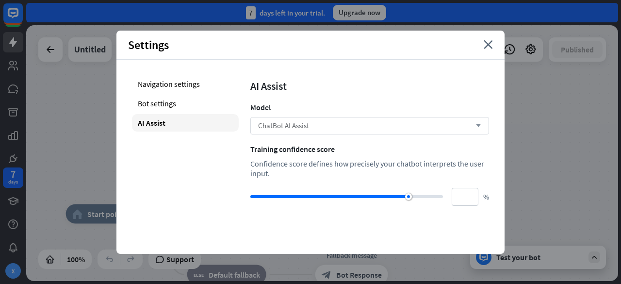
click at [316, 129] on div "ChatBot AI Assist arrow_down" at bounding box center [369, 125] width 239 height 17
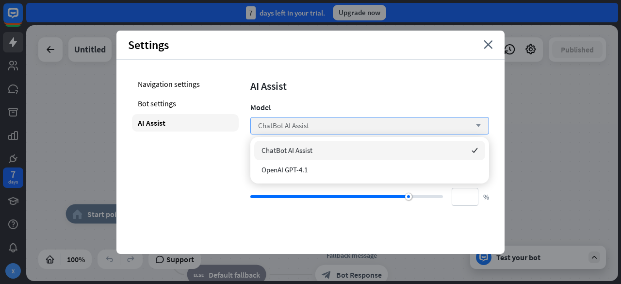
click at [315, 125] on div "ChatBot AI Assist arrow_down" at bounding box center [369, 125] width 239 height 17
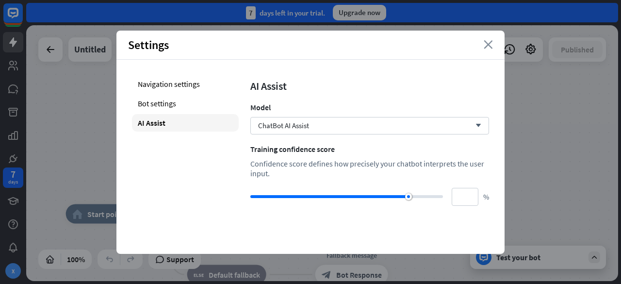
click at [487, 49] on icon "close" at bounding box center [488, 44] width 9 height 9
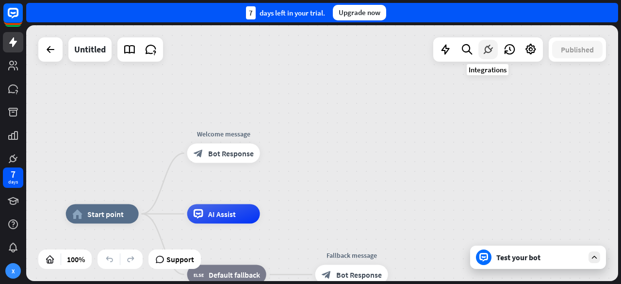
click at [490, 50] on icon at bounding box center [488, 49] width 13 height 13
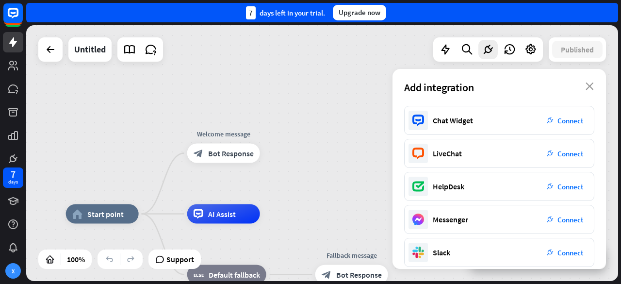
click at [593, 91] on div "Add integration close" at bounding box center [500, 87] width 214 height 37
click at [594, 88] on icon "close" at bounding box center [590, 87] width 8 height 8
